Goal: Task Accomplishment & Management: Use online tool/utility

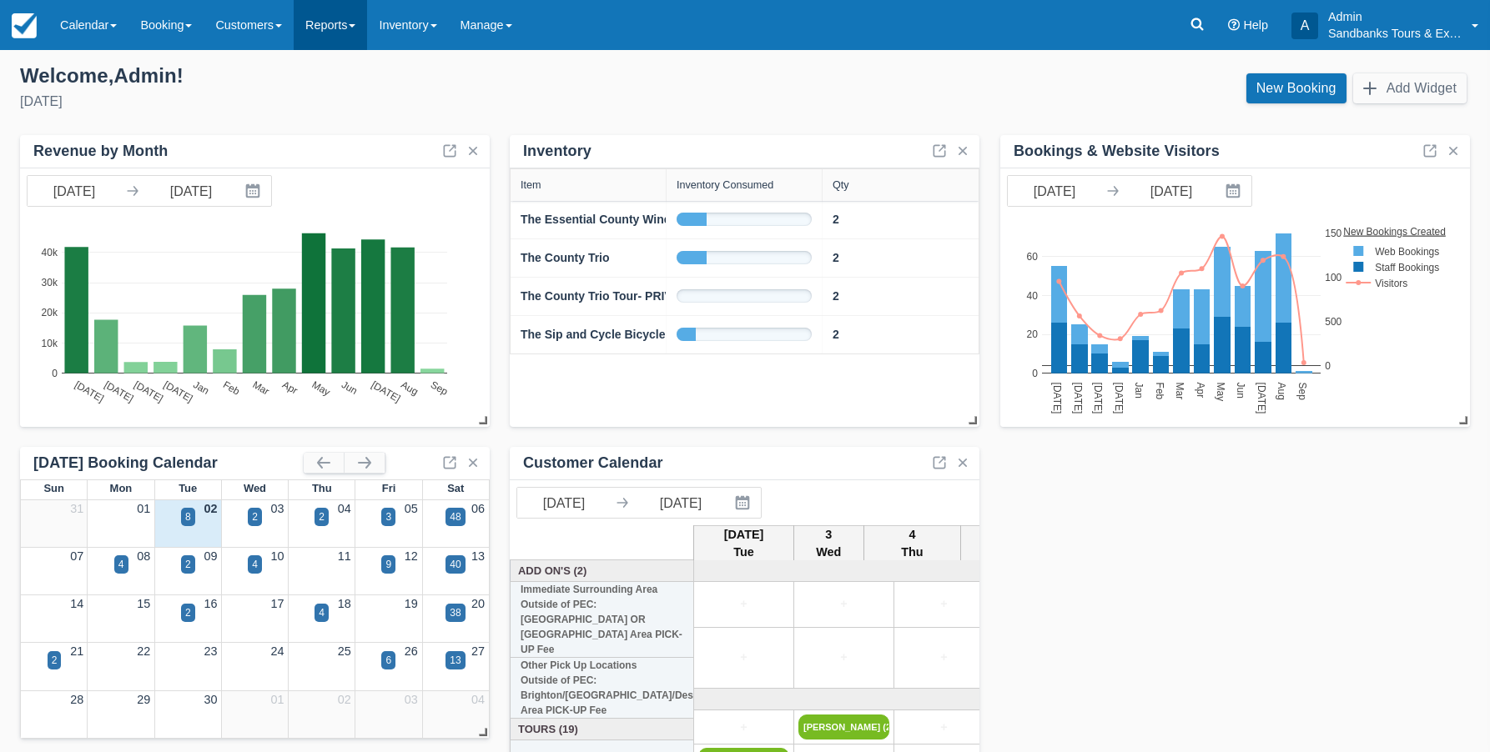
click at [336, 28] on link "Reports" at bounding box center [330, 25] width 73 height 50
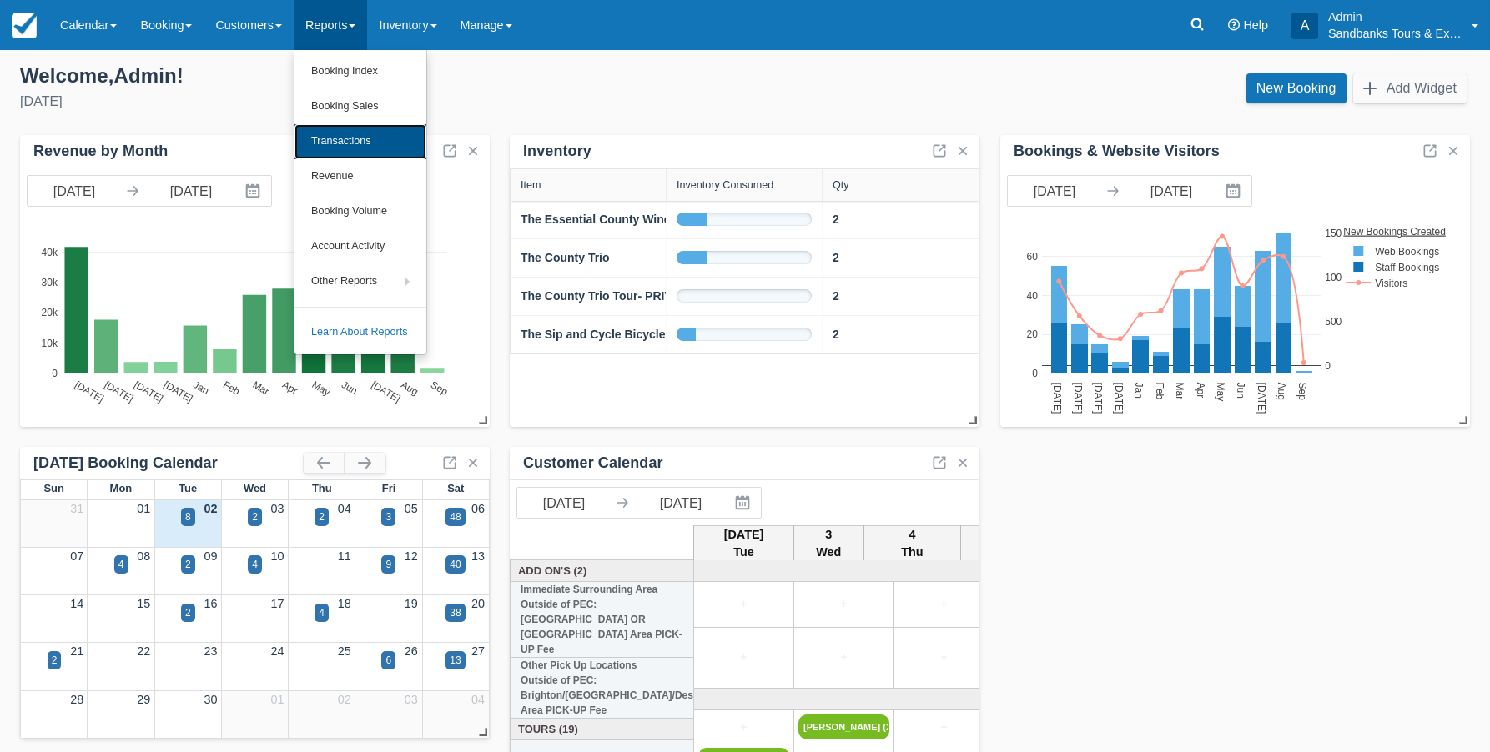
click at [327, 139] on link "Transactions" at bounding box center [360, 141] width 132 height 35
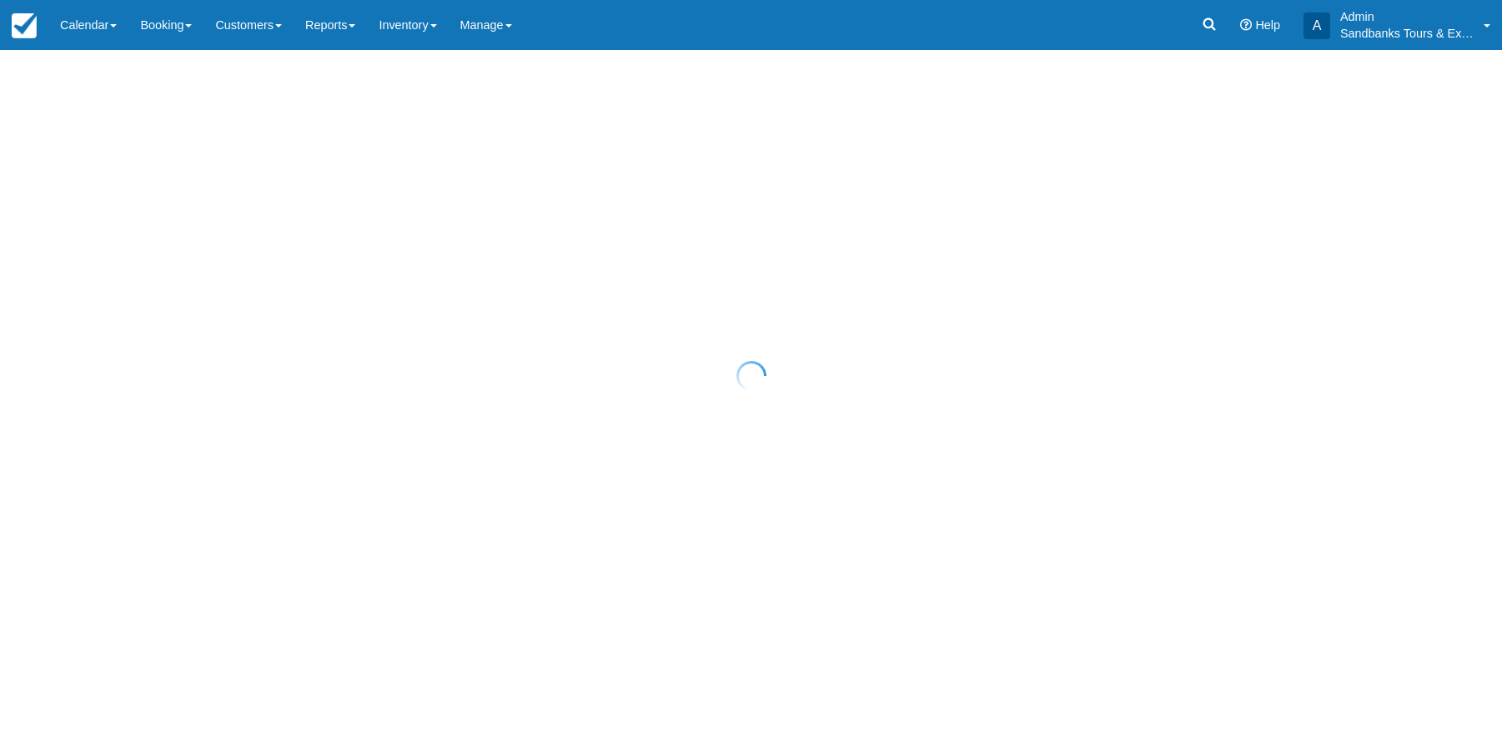
select select "10"
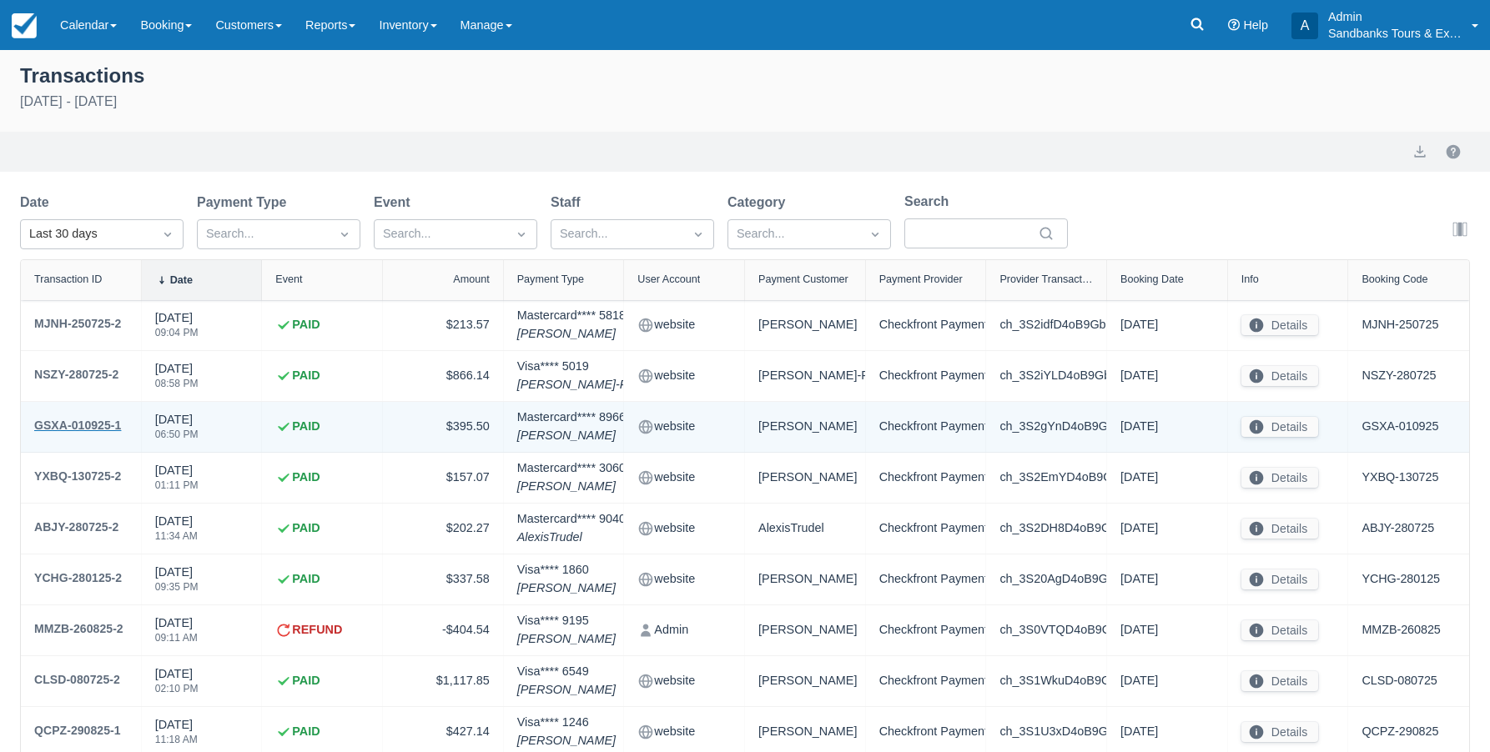
click at [103, 428] on div "GSXA-010925-1" at bounding box center [77, 425] width 87 height 20
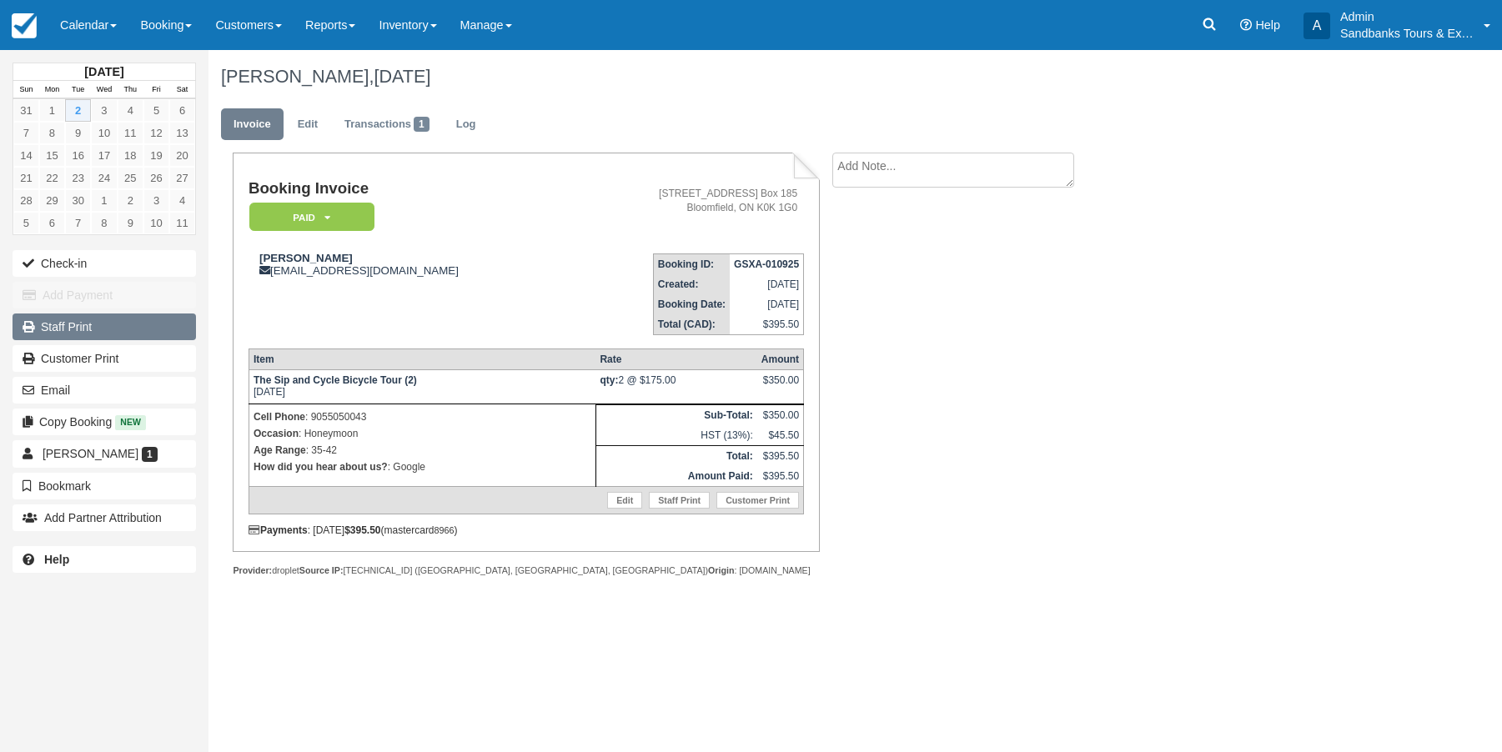
click at [84, 334] on link "Staff Print" at bounding box center [105, 327] width 184 height 27
click at [25, 28] on img at bounding box center [24, 25] width 25 height 25
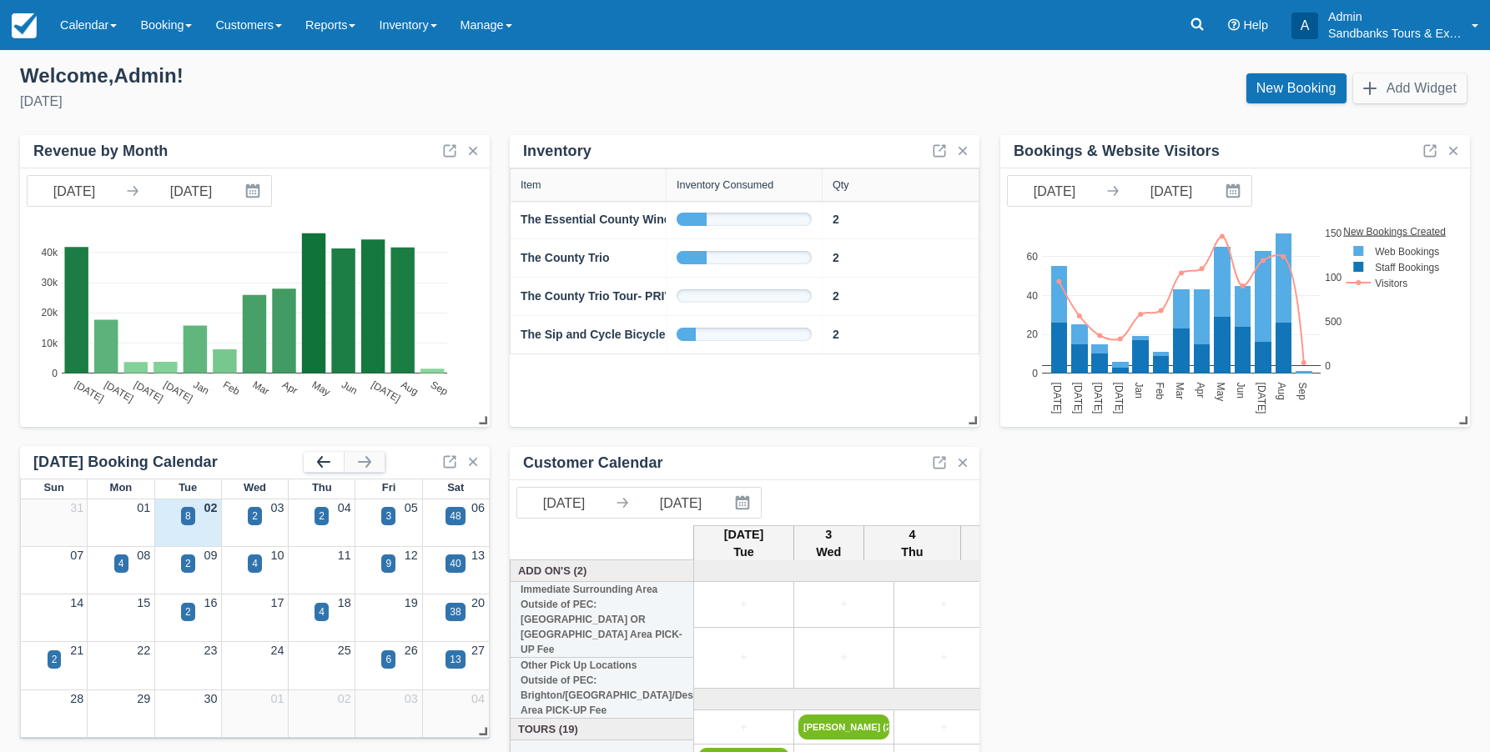
click at [325, 464] on button "button" at bounding box center [324, 462] width 40 height 20
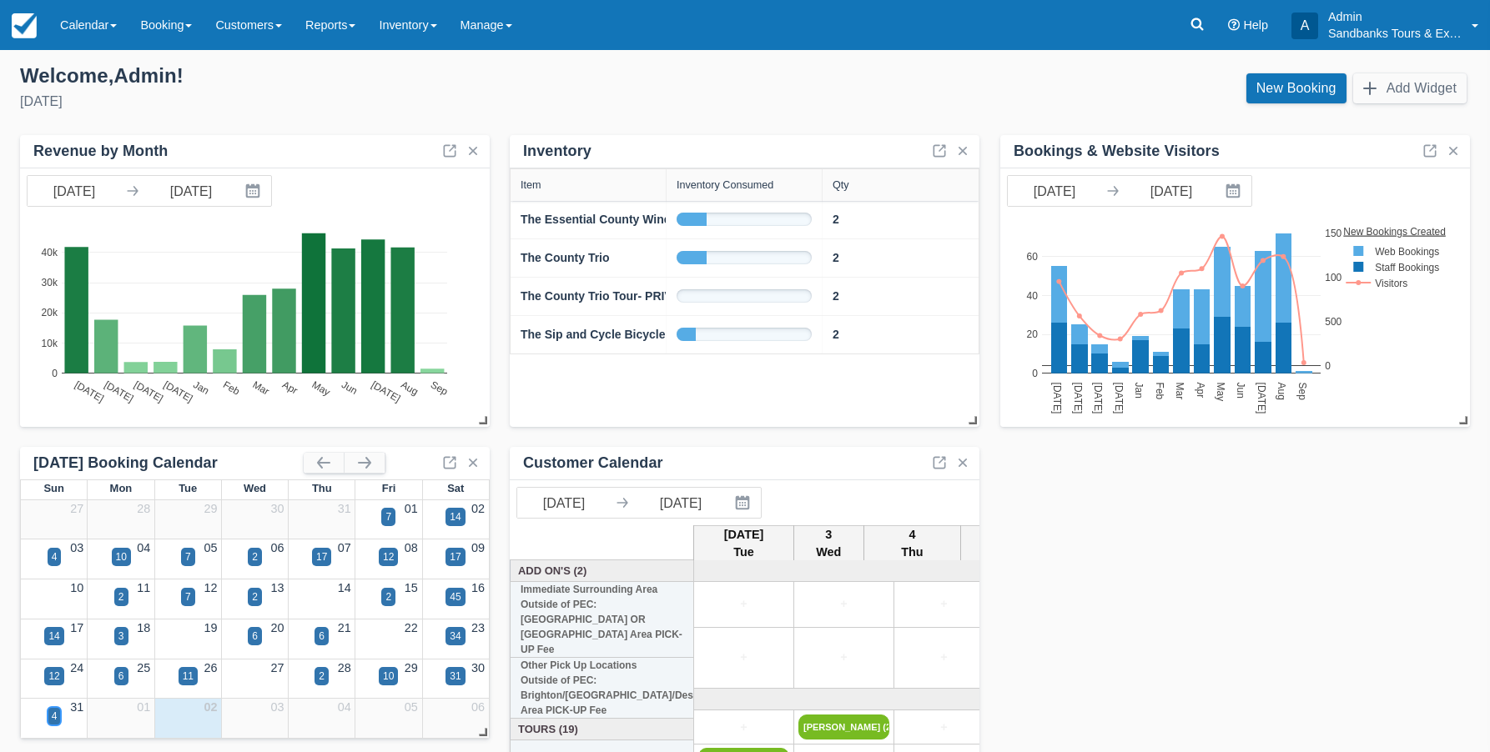
click at [56, 719] on div "4" at bounding box center [55, 716] width 6 height 15
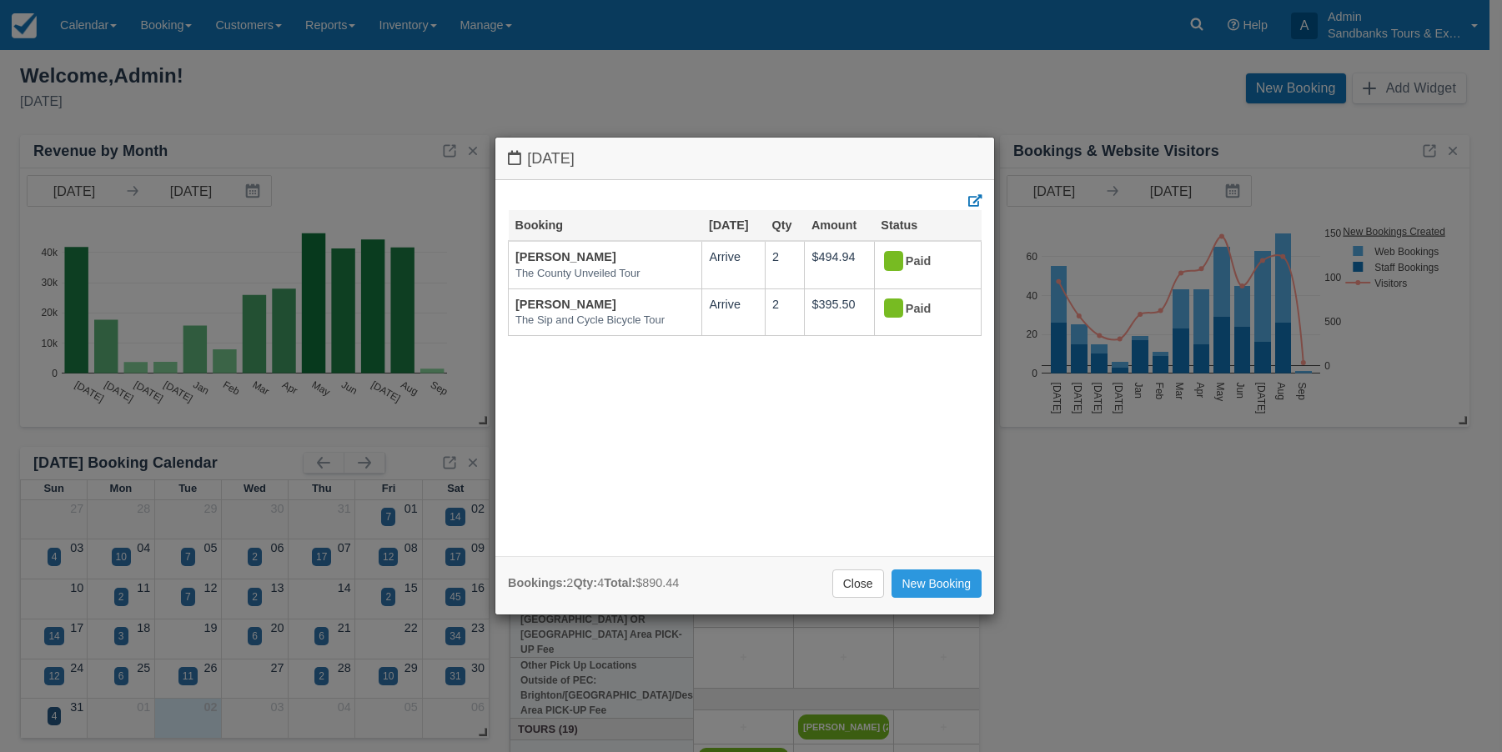
click at [371, 465] on div "[DATE] Booking [DATE] Qty Amount Status [PERSON_NAME] The County Unveiled Tour …" at bounding box center [751, 376] width 1502 height 752
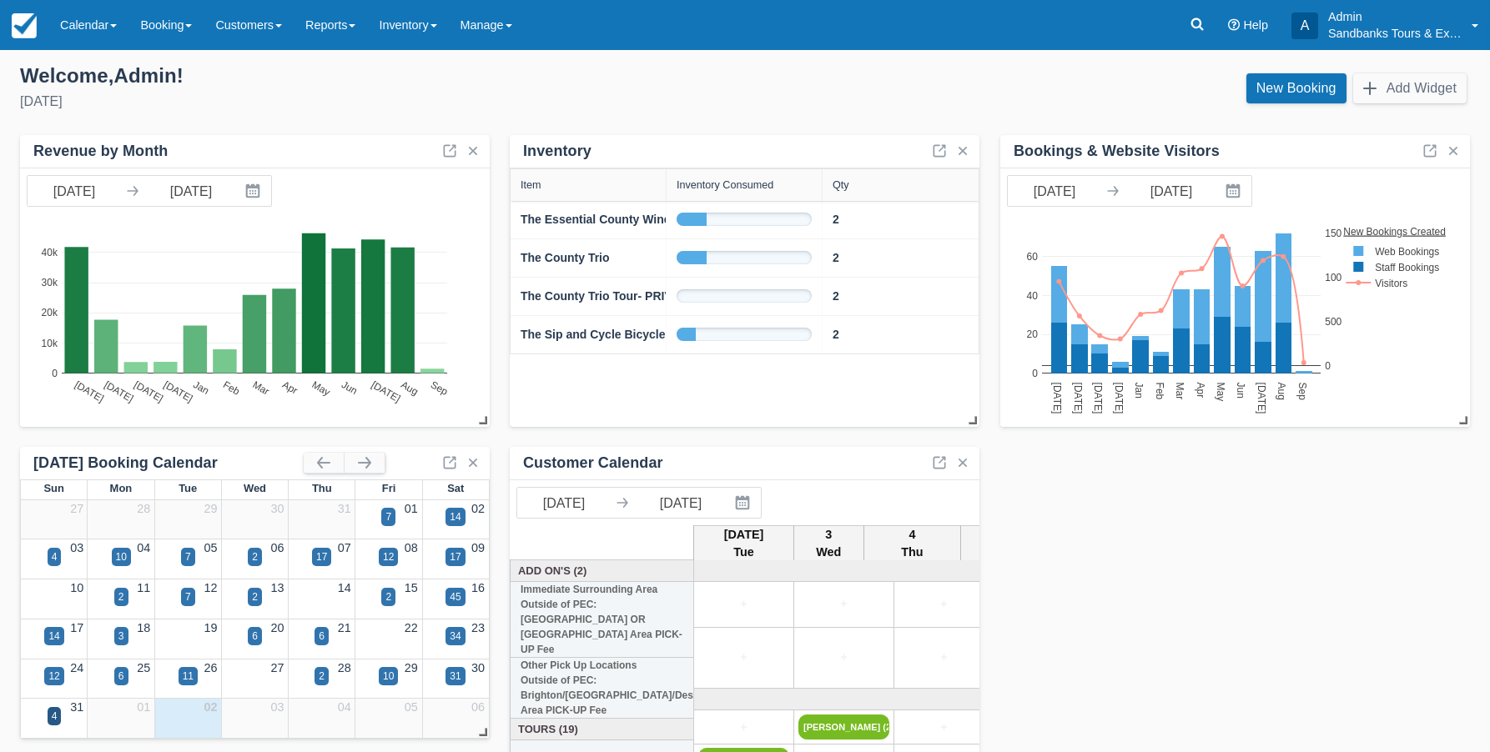
click at [370, 465] on button "button" at bounding box center [364, 463] width 40 height 20
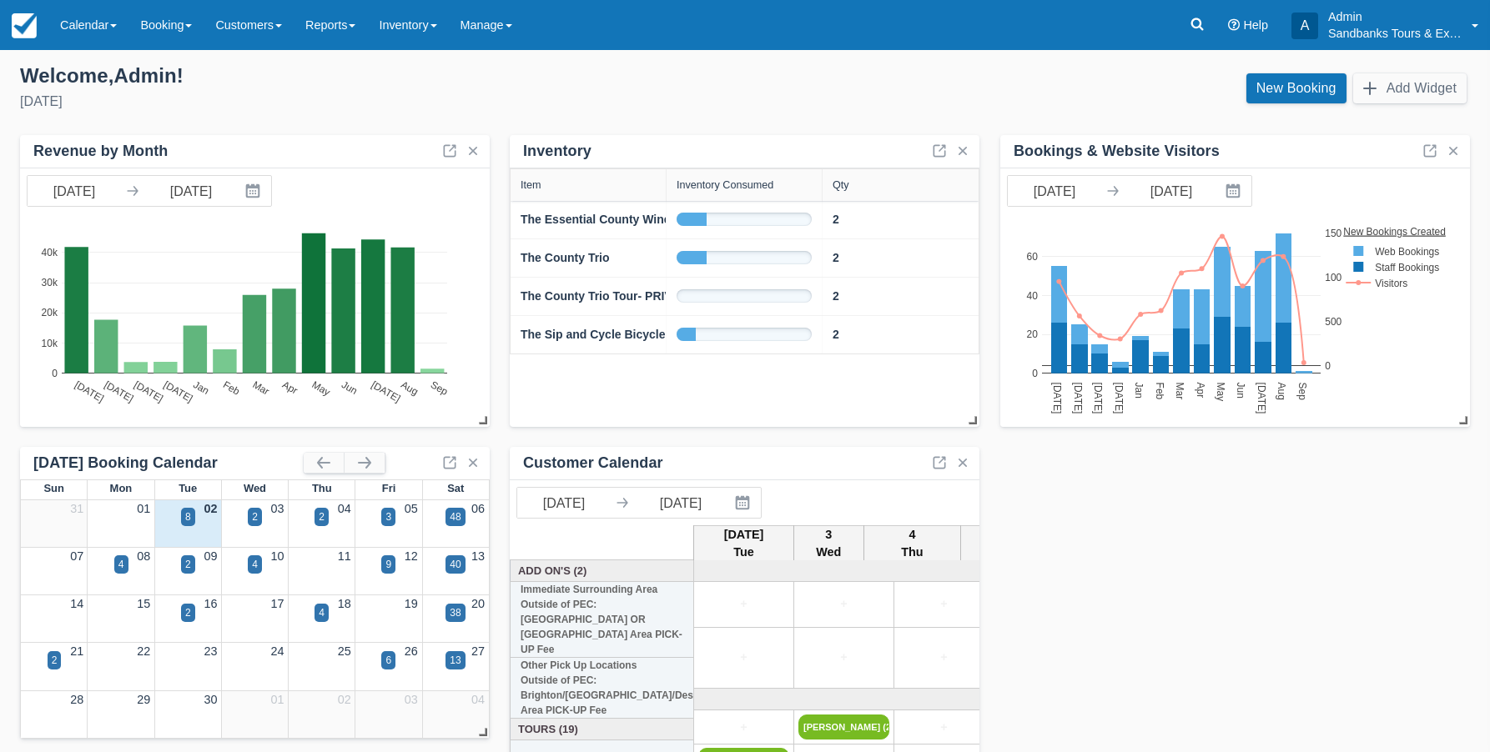
click at [195, 520] on div "8" at bounding box center [187, 527] width 67 height 19
click at [192, 517] on div "8" at bounding box center [188, 517] width 14 height 18
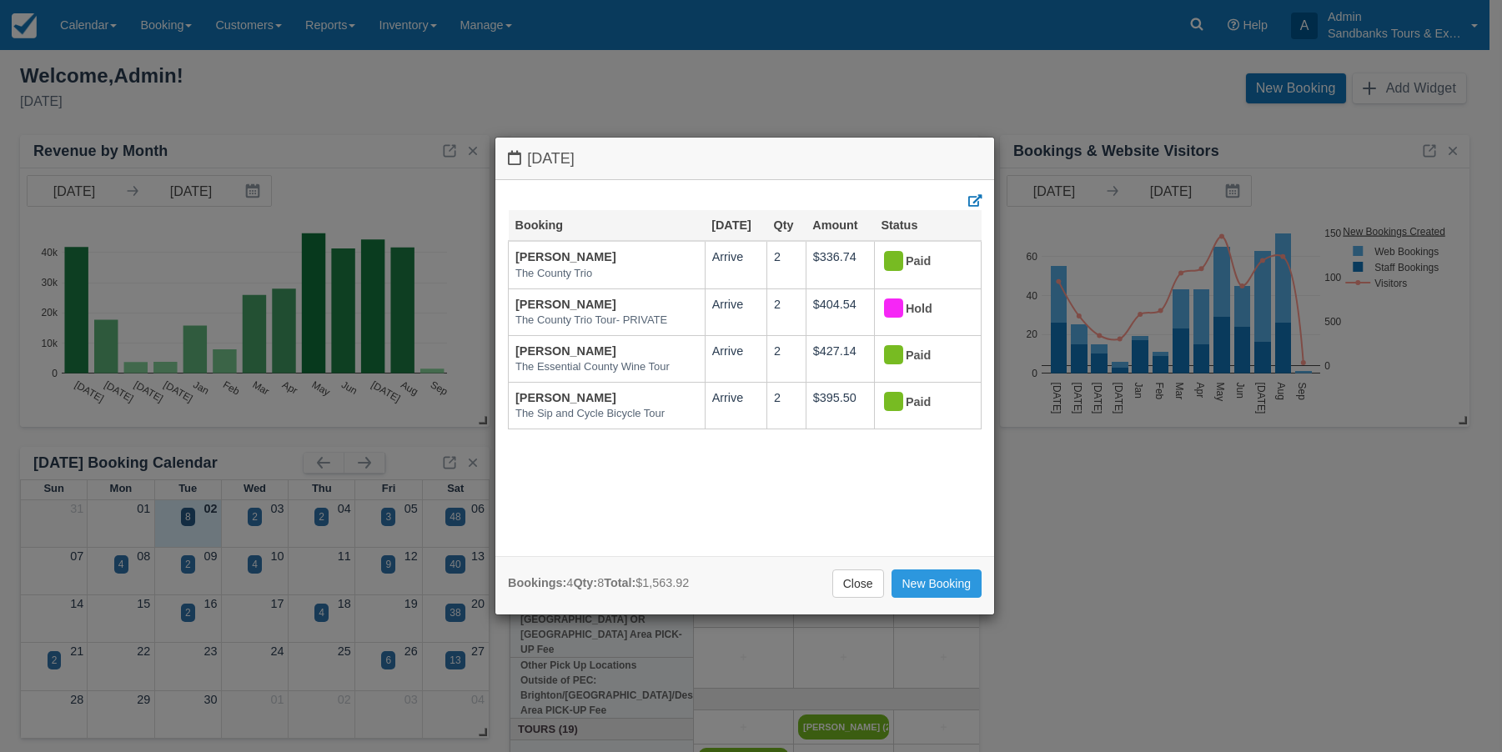
click at [859, 581] on link "Close" at bounding box center [858, 584] width 52 height 28
